Goal: Task Accomplishment & Management: Manage account settings

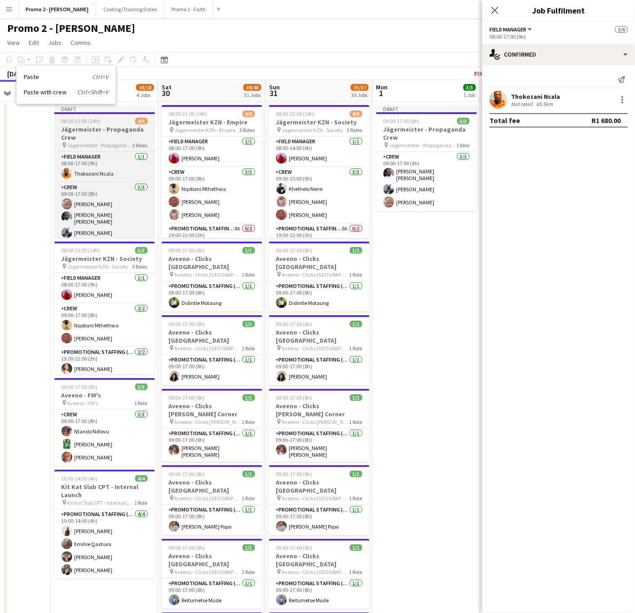
click at [93, 131] on h3 "Jägermeister - Propaganda Crew" at bounding box center [104, 133] width 101 height 16
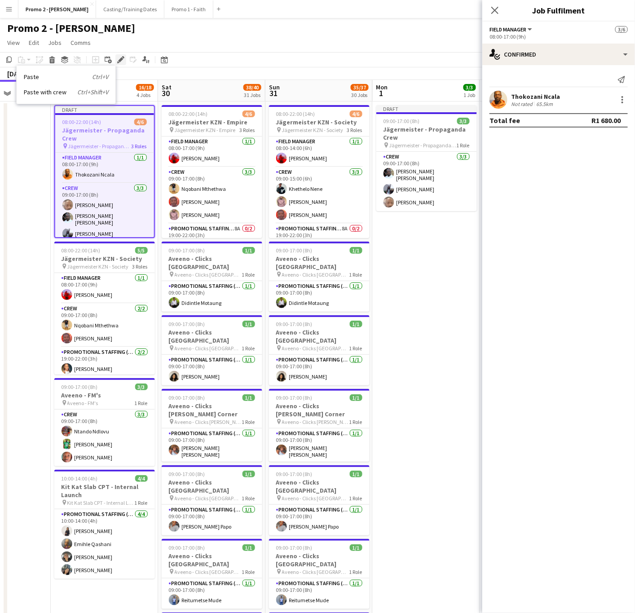
click at [117, 62] on icon at bounding box center [118, 62] width 2 height 2
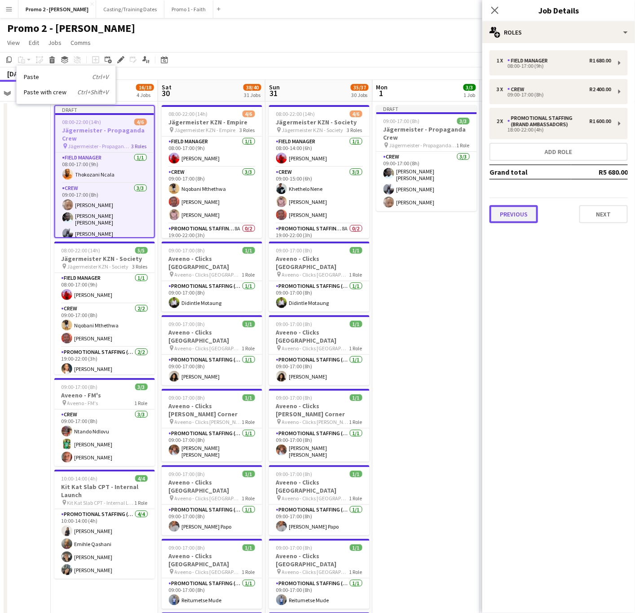
click at [521, 206] on button "Previous" at bounding box center [513, 214] width 48 height 18
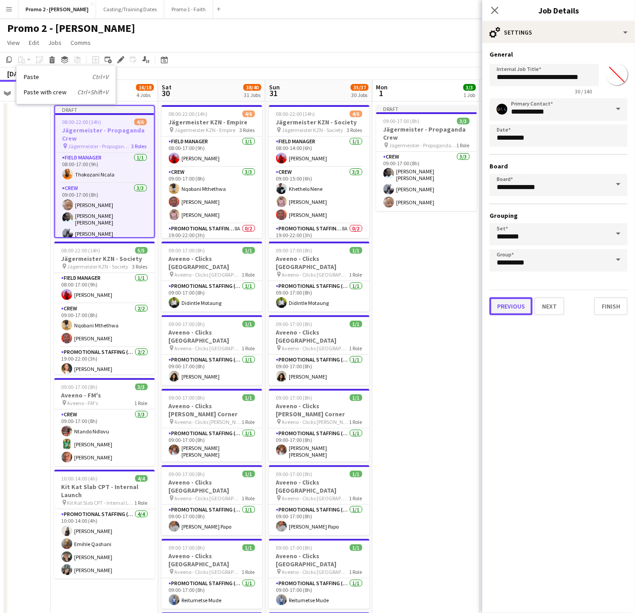
click at [515, 307] on button "Previous" at bounding box center [510, 306] width 43 height 18
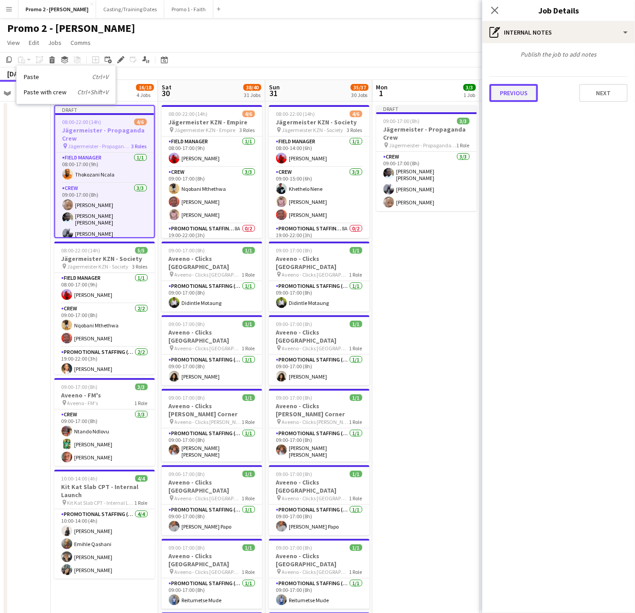
click at [520, 94] on button "Previous" at bounding box center [513, 93] width 48 height 18
click at [517, 93] on div at bounding box center [558, 88] width 138 height 23
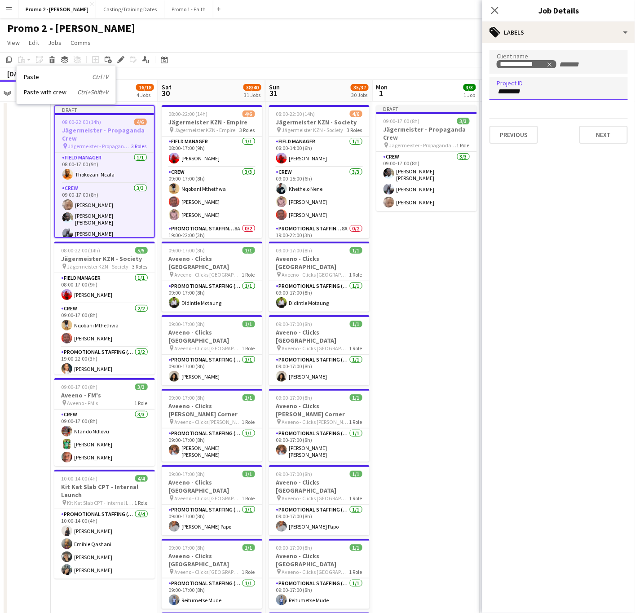
type input "*********"
click at [508, 139] on button "Previous" at bounding box center [513, 135] width 48 height 18
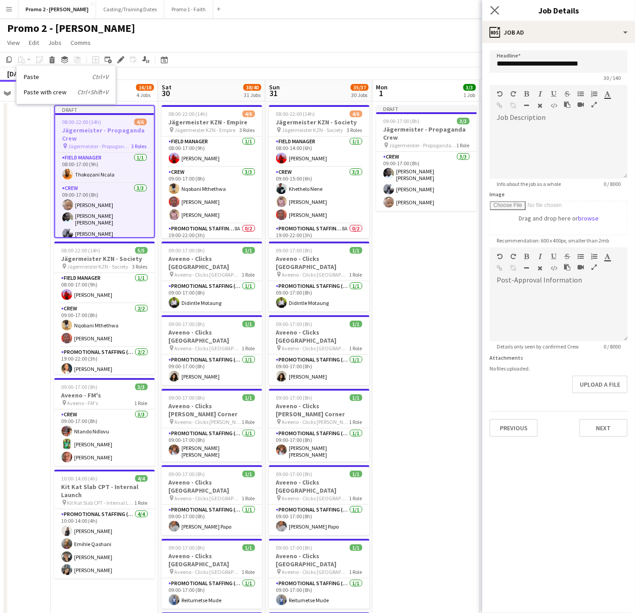
click at [493, 4] on app-icon "Close pop-in" at bounding box center [494, 10] width 13 height 13
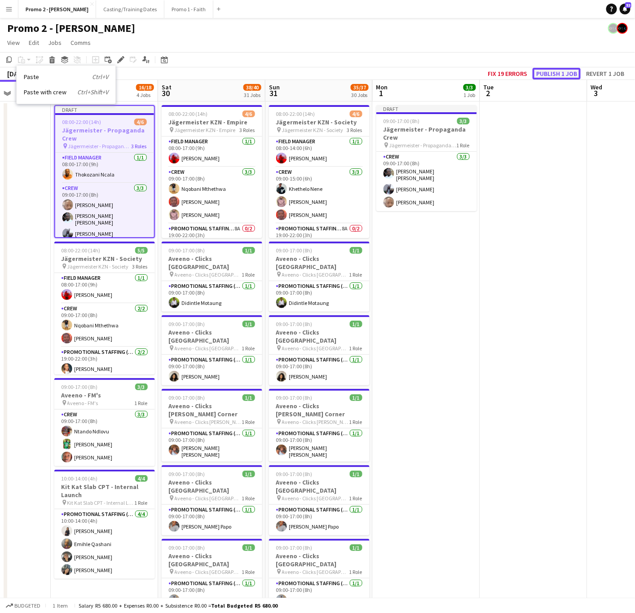
click at [559, 74] on button "Publish 1 job" at bounding box center [556, 74] width 48 height 12
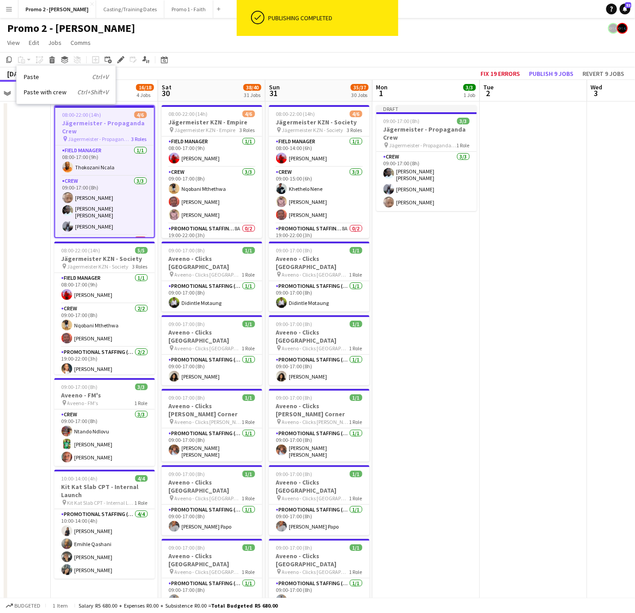
click at [259, 62] on app-toolbar "Copy Paste Paste Ctrl+V Paste with crew Ctrl+Shift+V Paste linked Job [GEOGRAPH…" at bounding box center [317, 59] width 635 height 15
